Goal: Information Seeking & Learning: Learn about a topic

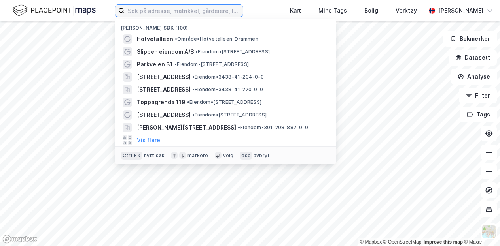
click at [158, 8] on input at bounding box center [184, 11] width 118 height 12
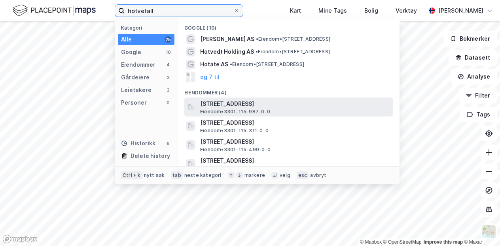
type input "hotvetall"
click at [216, 110] on span "Eiendom • 3301-115-987-0-0" at bounding box center [235, 112] width 70 height 6
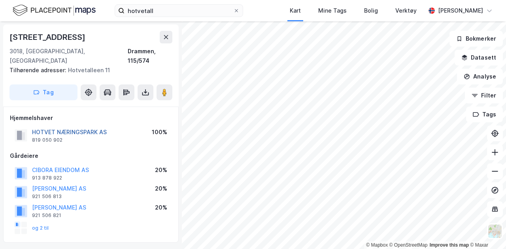
click at [0, 0] on button "HOTVET NÆRINGSPARK AS" at bounding box center [0, 0] width 0 height 0
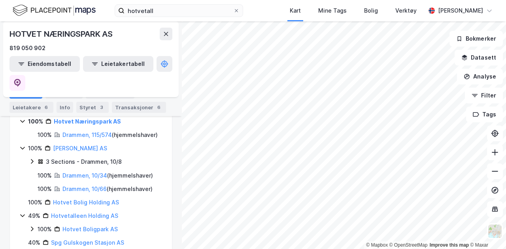
scroll to position [149, 0]
click at [73, 199] on link "Hotvet Bolig Holding AS" at bounding box center [86, 202] width 66 height 7
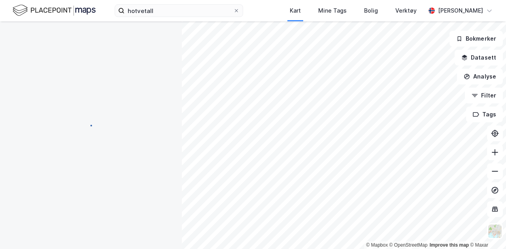
click at [73, 195] on div at bounding box center [90, 130] width 163 height 219
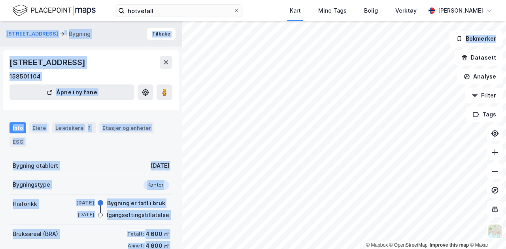
click at [96, 154] on div "Info Eiere Leietakere 2 Etasjer og enheter ESG Bygning etablert [DATE] Bygnings…" at bounding box center [90, 223] width 163 height 220
